Goal: Information Seeking & Learning: Learn about a topic

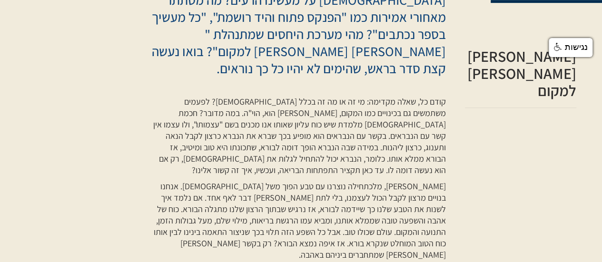
scroll to position [286, 0]
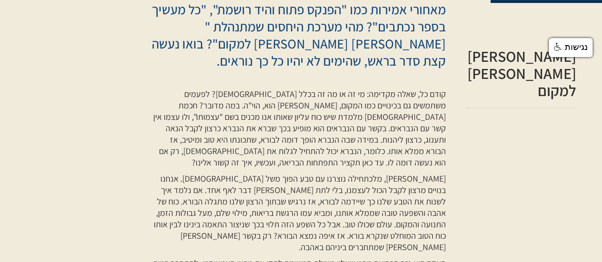
click at [400, 89] on p "קודם כל, שאלה מקדימה: מי זה או מה זה בכלל [DEMOGRAPHIC_DATA]? לפעמים משתמשים גם…" at bounding box center [298, 129] width 294 height 80
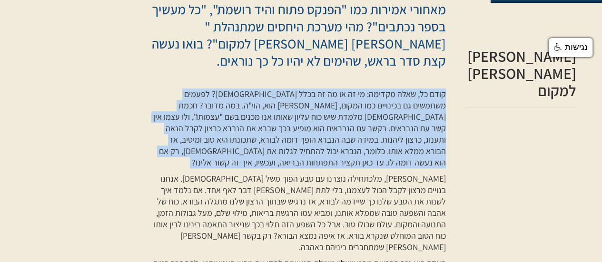
click at [400, 89] on p "קודם כל, שאלה מקדימה: מי זה או מה זה בכלל [DEMOGRAPHIC_DATA]? לפעמים משתמשים גם…" at bounding box center [298, 129] width 294 height 80
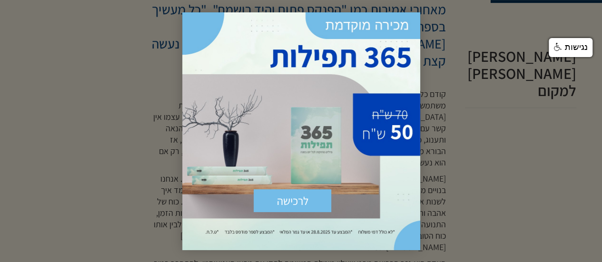
click at [465, 139] on div at bounding box center [301, 131] width 602 height 262
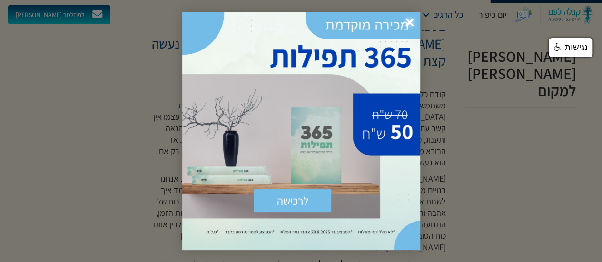
click at [409, 20] on span "×" at bounding box center [409, 22] width 21 height 21
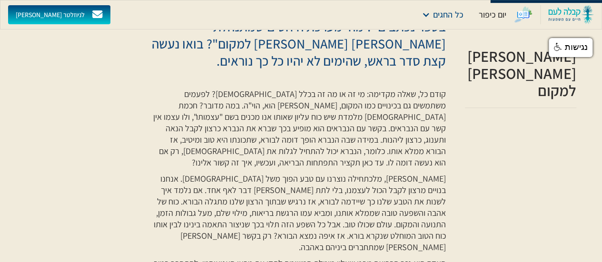
click at [285, 89] on p "קודם כל, שאלה מקדימה: מי זה או מה זה בכלל [DEMOGRAPHIC_DATA]? לפעמים משתמשים גם…" at bounding box center [298, 129] width 294 height 80
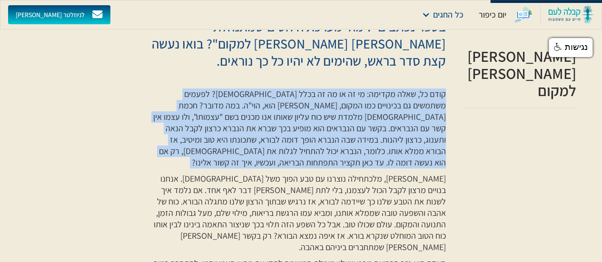
click at [285, 89] on p "קודם כל, שאלה מקדימה: מי זה או מה זה בכלל [DEMOGRAPHIC_DATA]? לפעמים משתמשים גם…" at bounding box center [298, 129] width 294 height 80
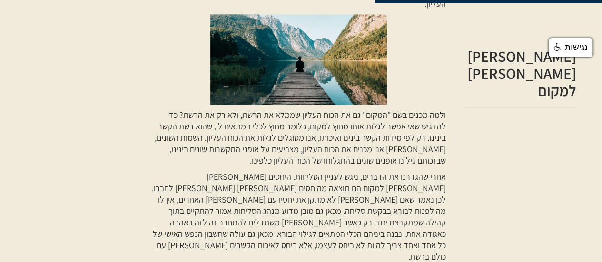
scroll to position [619, 0]
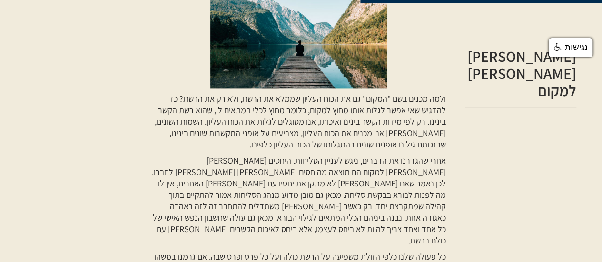
click at [272, 155] on p "אחרי שהגדרנו את הדברים, ניגש לעניין הסליחות. היחסים [PERSON_NAME] [PERSON_NAME]…" at bounding box center [298, 200] width 294 height 91
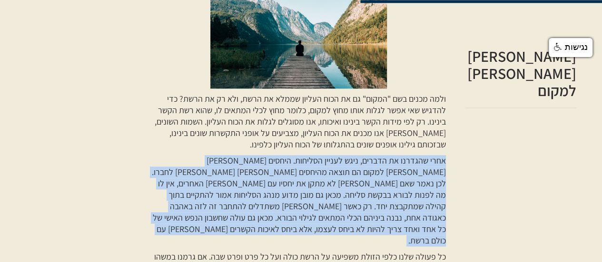
click at [272, 155] on p "אחרי שהגדרנו את הדברים, ניגש לעניין הסליחות. היחסים [PERSON_NAME] [PERSON_NAME]…" at bounding box center [298, 200] width 294 height 91
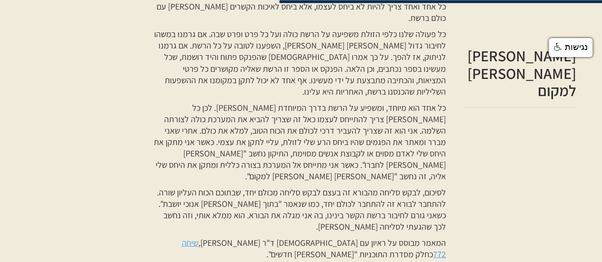
scroll to position [857, 0]
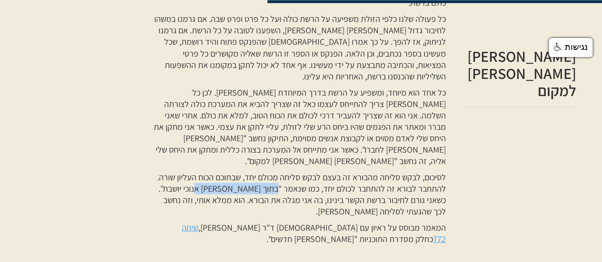
drag, startPoint x: 279, startPoint y: 105, endPoint x: 214, endPoint y: 106, distance: 64.7
click at [214, 171] on p "לסיכום, לבקש סליחה מהבורא זה בעצם לבקש סליחה מכולם יחד, שבתוכם הכוח העליון שורה…" at bounding box center [298, 194] width 294 height 46
